Goal: Task Accomplishment & Management: Manage account settings

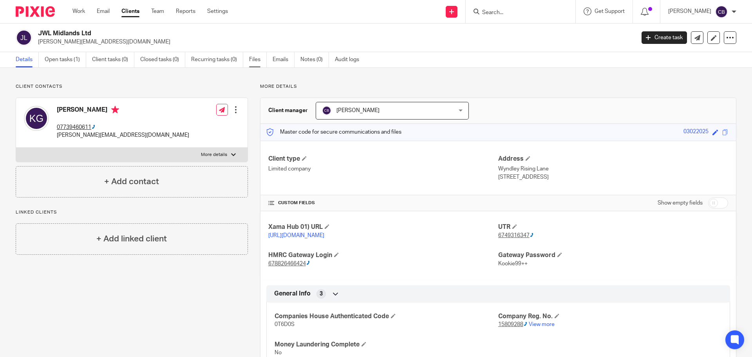
click at [257, 60] on link "Files" at bounding box center [258, 59] width 18 height 15
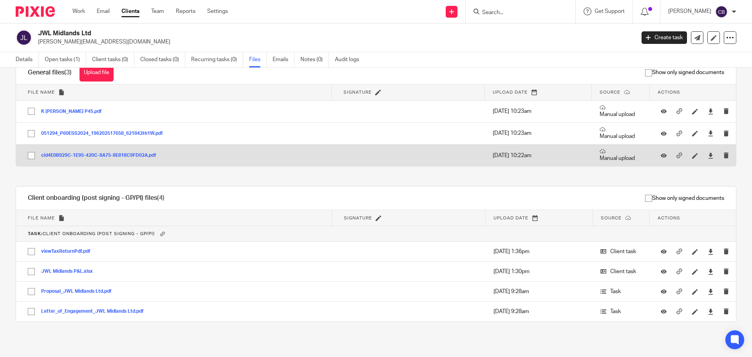
scroll to position [23, 0]
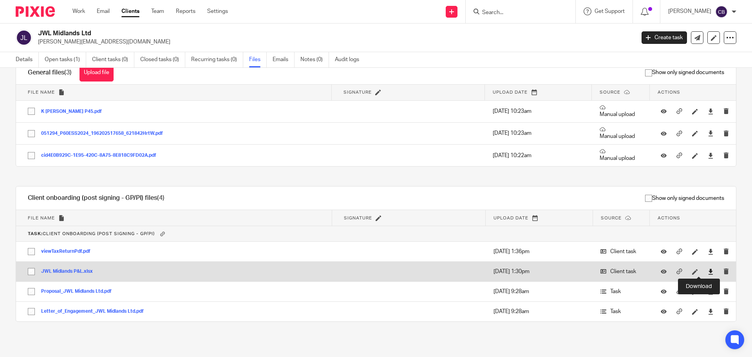
click at [708, 272] on icon at bounding box center [711, 272] width 6 height 6
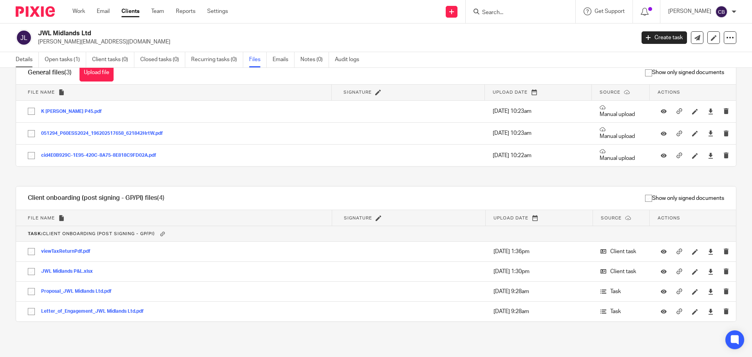
click at [19, 55] on link "Details" at bounding box center [27, 59] width 23 height 15
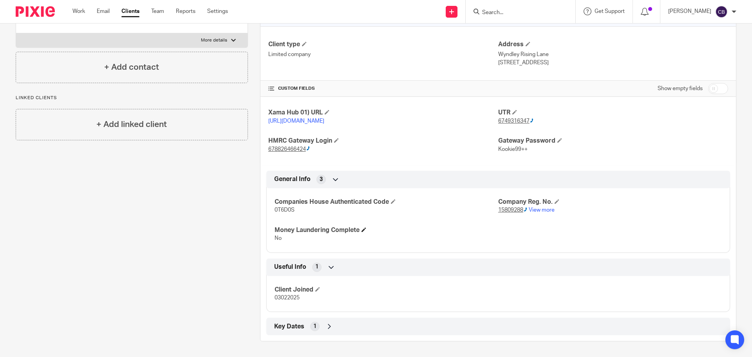
scroll to position [118, 0]
drag, startPoint x: 495, startPoint y: 217, endPoint x: 520, endPoint y: 218, distance: 25.1
click at [520, 213] on ctcspan "15809288" at bounding box center [511, 209] width 25 height 5
copy ctcspan "15809288"
drag, startPoint x: 495, startPoint y: 122, endPoint x: 528, endPoint y: 121, distance: 33.4
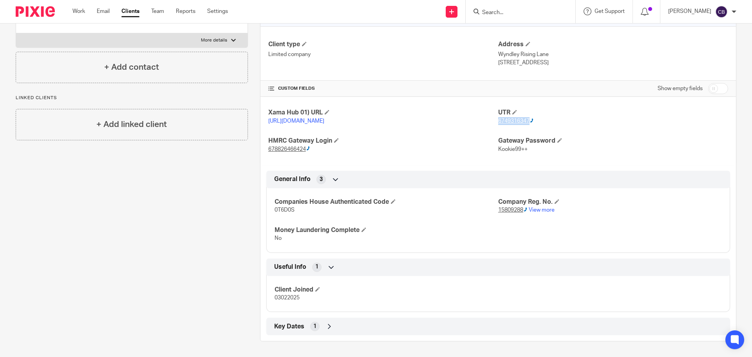
click at [528, 121] on div "UTR 6749316347" at bounding box center [614, 117] width 230 height 16
copy ctcspan "6749316347"
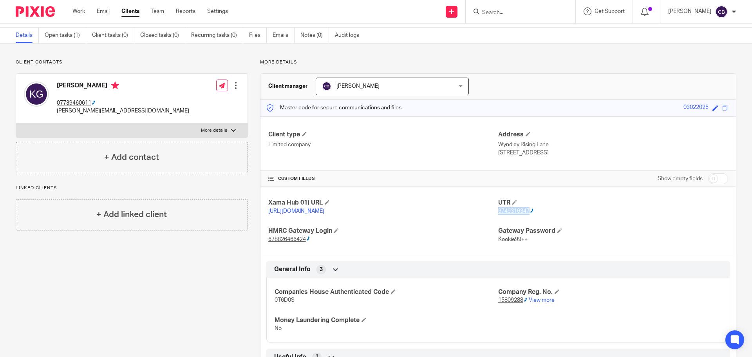
scroll to position [22, 0]
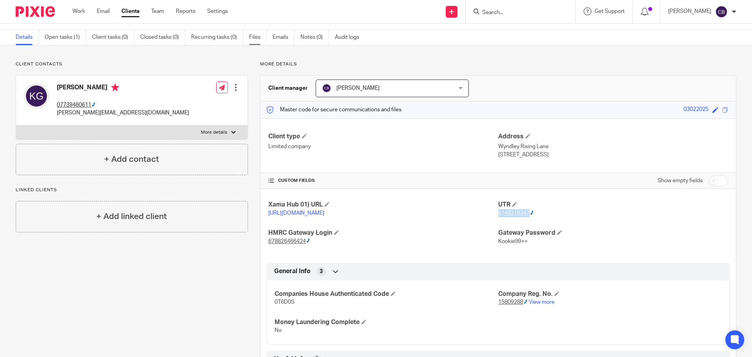
click at [256, 34] on link "Files" at bounding box center [258, 37] width 18 height 15
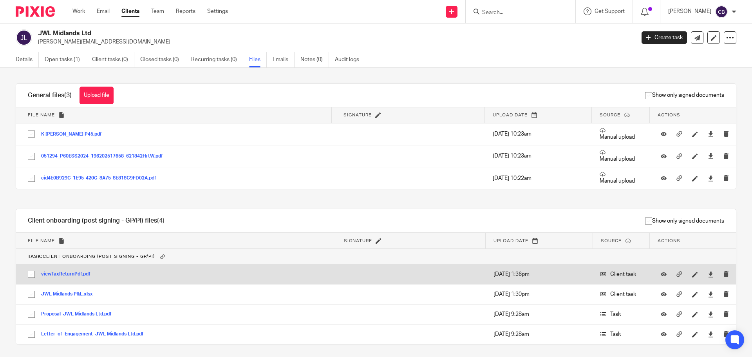
scroll to position [23, 0]
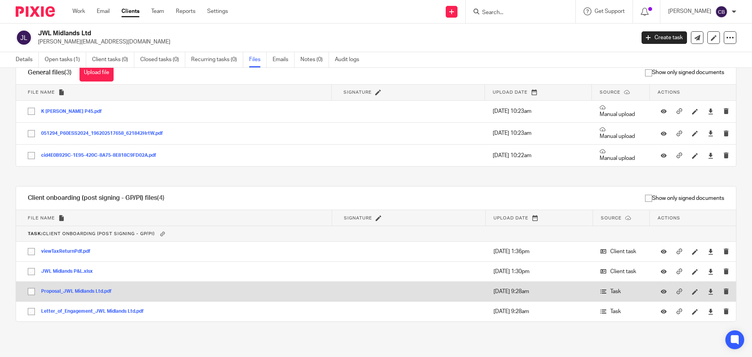
click at [65, 290] on button "Proposal_JWL Midlands Ltd.pdf" at bounding box center [79, 291] width 76 height 5
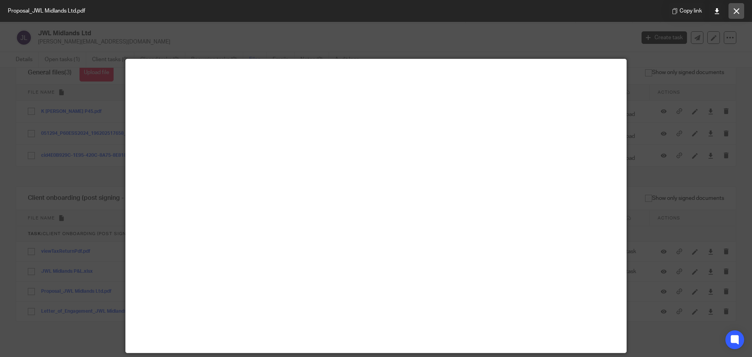
click at [738, 9] on icon at bounding box center [737, 11] width 6 height 6
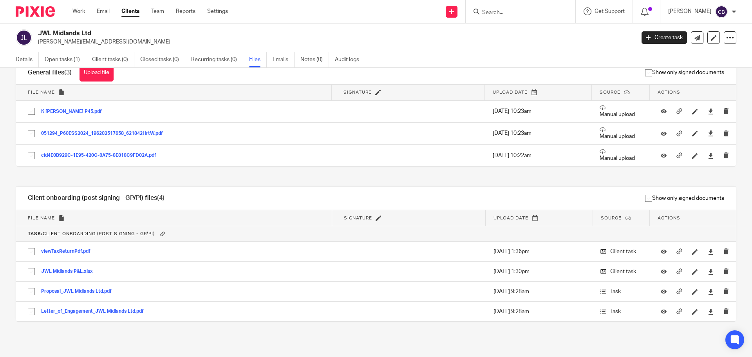
click at [498, 12] on input "Search" at bounding box center [517, 12] width 71 height 7
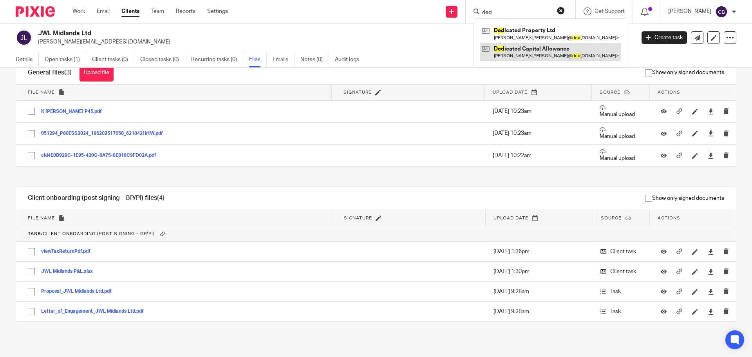
type input "ded"
click at [515, 55] on link at bounding box center [550, 52] width 141 height 18
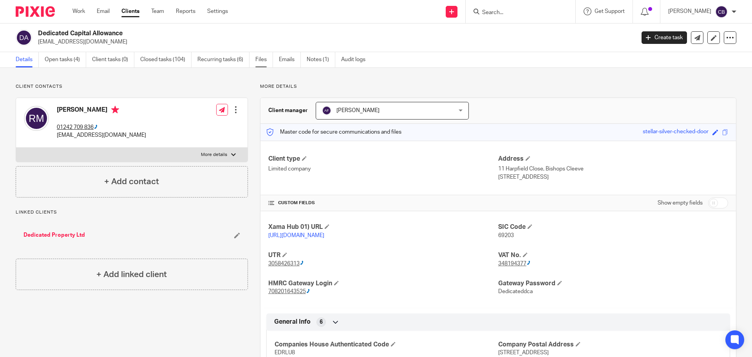
click at [259, 62] on link "Files" at bounding box center [265, 59] width 18 height 15
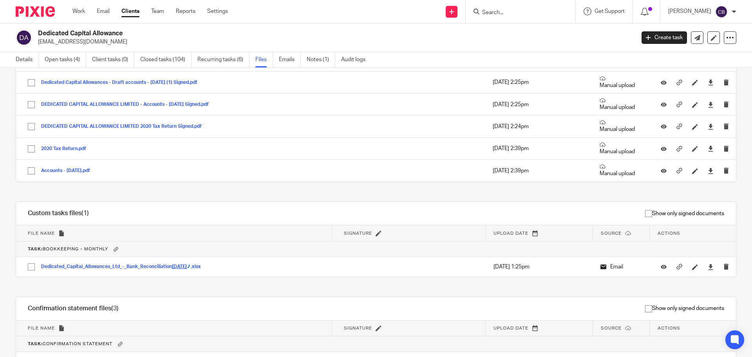
scroll to position [2852, 0]
